Goal: Find specific page/section: Find specific page/section

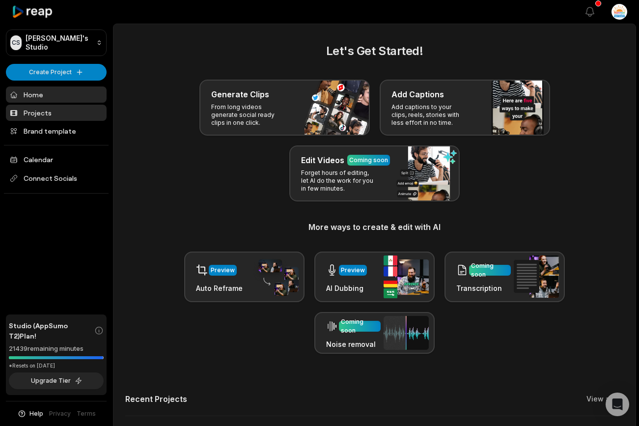
click at [64, 115] on link "Projects" at bounding box center [56, 113] width 101 height 16
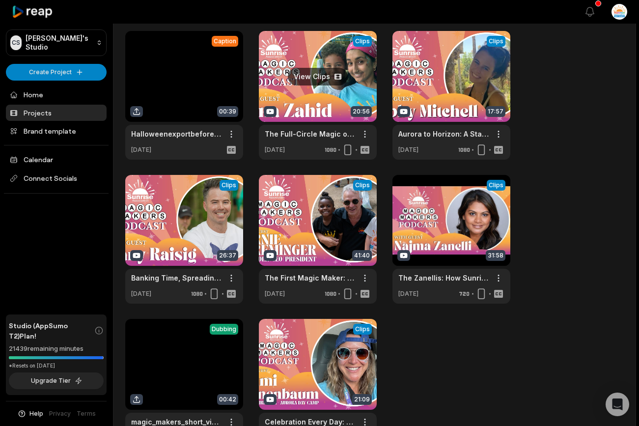
scroll to position [40, 0]
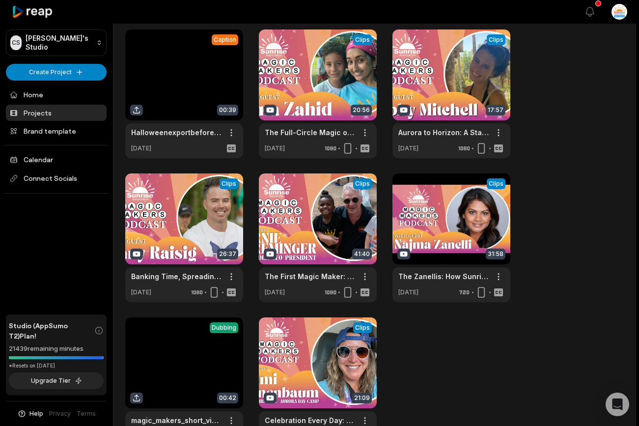
click at [532, 308] on div "Caption 00:39 Halloweenexportbeforesubtitles Open options [DATE] View Clips Cli…" at bounding box center [374, 237] width 499 height 417
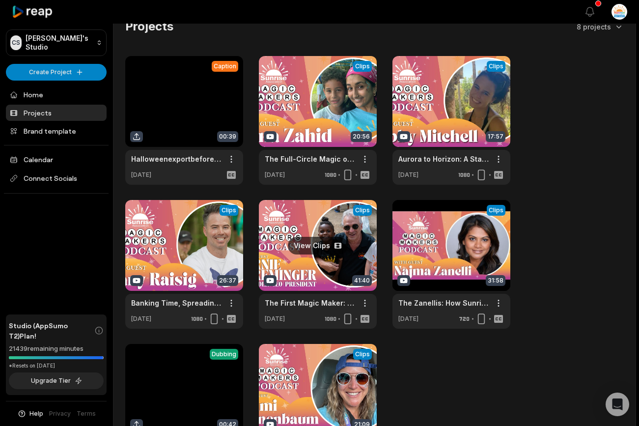
scroll to position [14, 0]
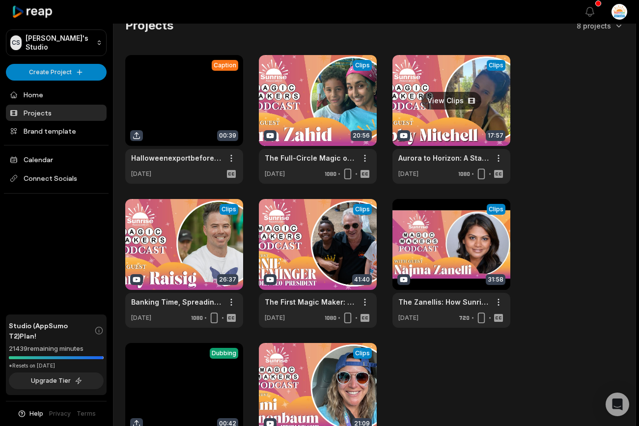
click at [450, 92] on link at bounding box center [452, 119] width 118 height 129
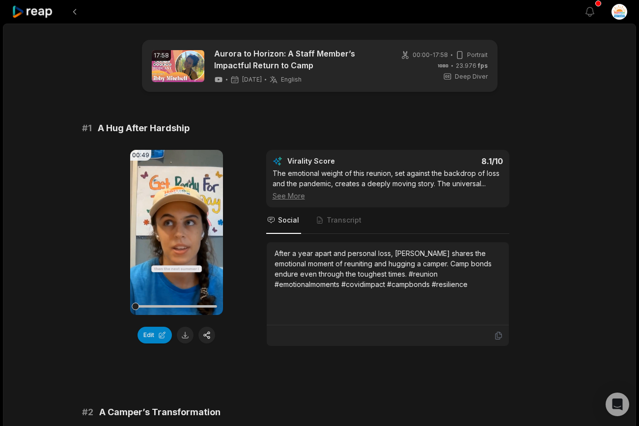
scroll to position [12, 0]
